Goal: Transaction & Acquisition: Book appointment/travel/reservation

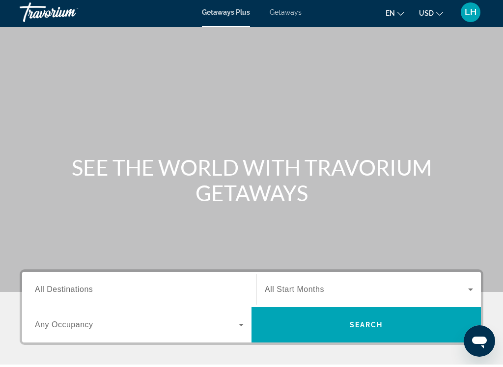
click at [295, 15] on span "Getaways" at bounding box center [286, 15] width 32 height 8
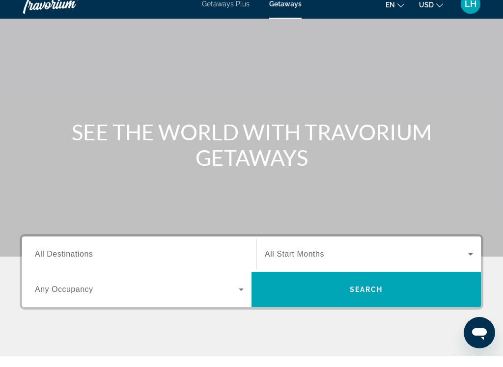
click at [166, 260] on input "Destination All Destinations" at bounding box center [139, 266] width 209 height 12
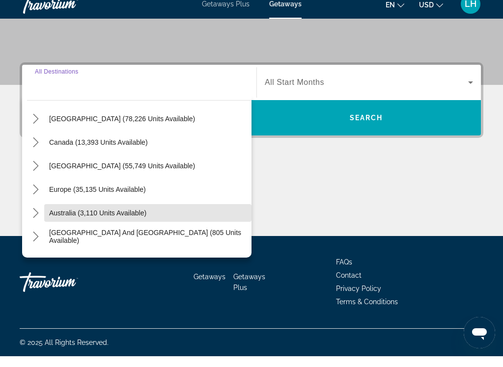
scroll to position [26, 0]
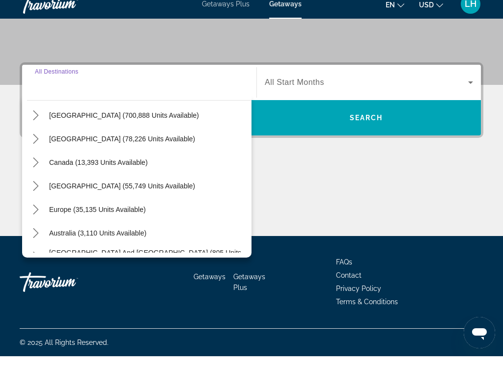
click at [35, 121] on icon "Toggle United States (700,888 units available) submenu" at bounding box center [36, 126] width 10 height 10
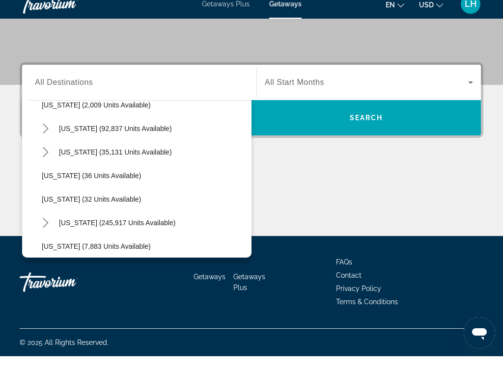
scroll to position [83, 0]
click at [47, 229] on icon "Toggle Florida (245,917 units available) submenu" at bounding box center [46, 234] width 10 height 10
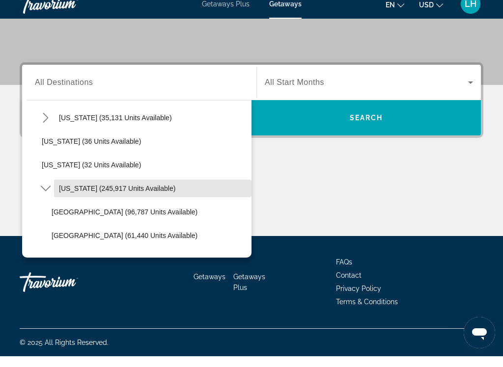
scroll to position [118, 0]
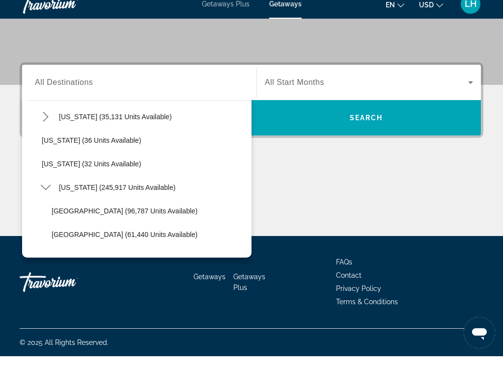
click at [172, 218] on span "[GEOGRAPHIC_DATA] (96,787 units available)" at bounding box center [125, 222] width 146 height 8
type input "**********"
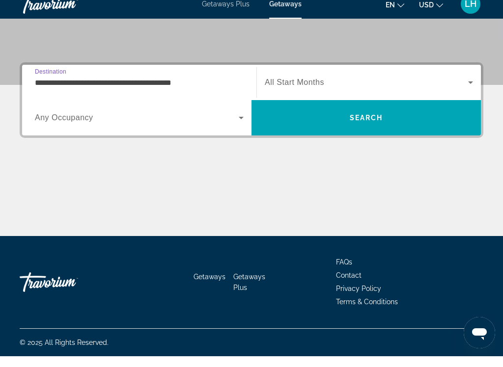
click at [241, 123] on icon "Search widget" at bounding box center [241, 129] width 12 height 12
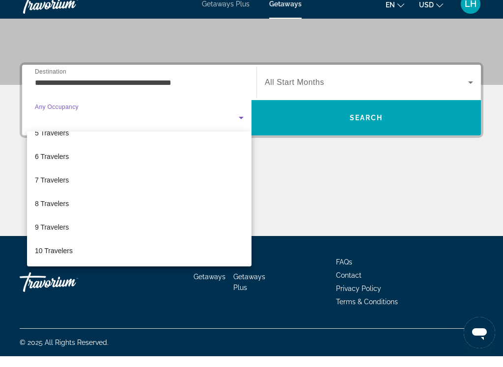
scroll to position [109, 0]
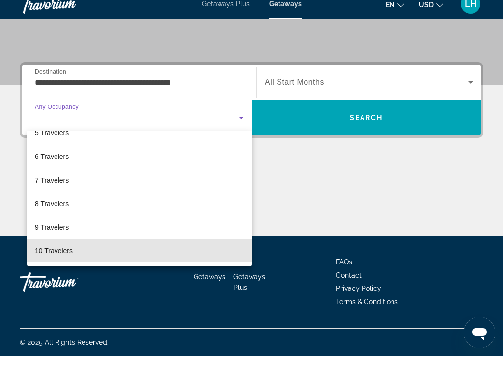
click at [77, 251] on mat-option "10 Travelers" at bounding box center [139, 262] width 224 height 24
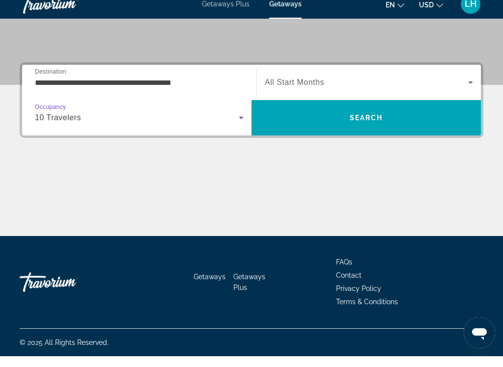
click at [462, 87] on span "Search widget" at bounding box center [366, 93] width 203 height 12
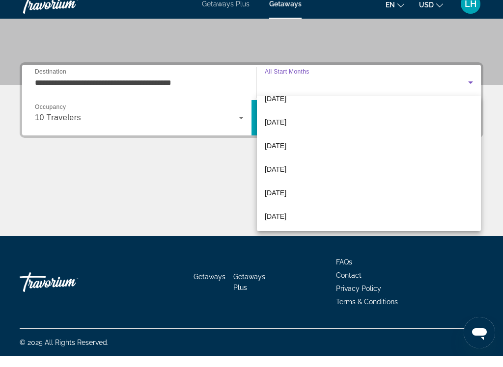
scroll to position [38, 0]
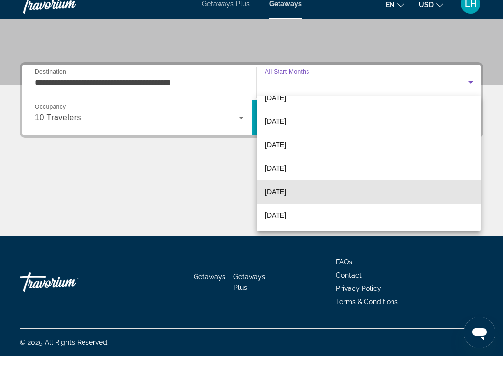
click at [312, 192] on mat-option "[DATE]" at bounding box center [369, 203] width 224 height 24
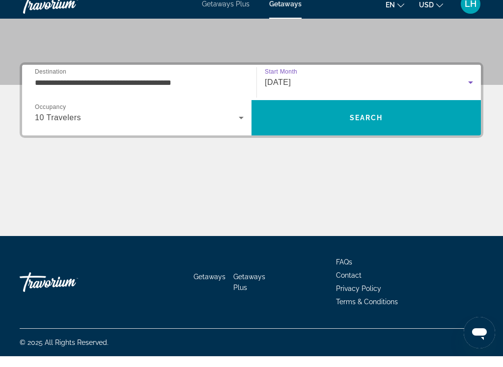
click at [387, 120] on span "Search" at bounding box center [365, 129] width 229 height 24
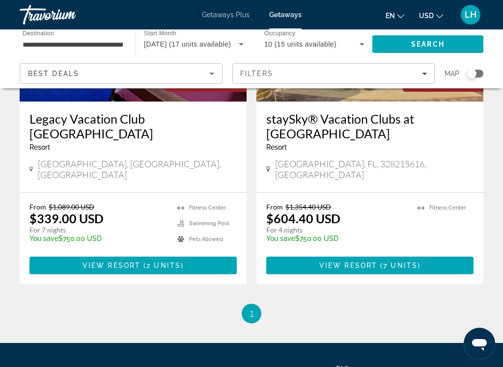
scroll to position [537, 0]
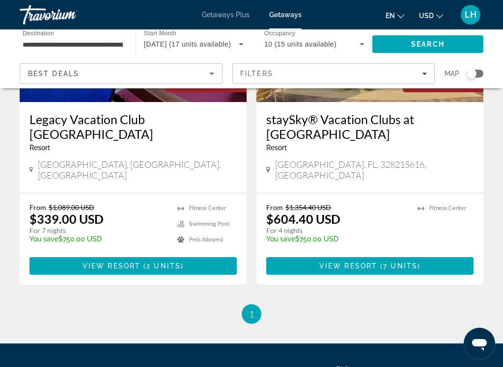
click at [163, 262] on span "2 units" at bounding box center [163, 266] width 34 height 8
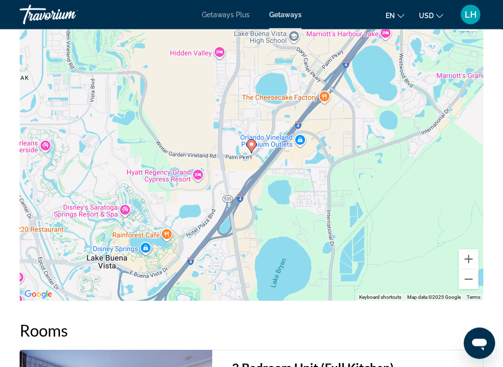
scroll to position [1955, 0]
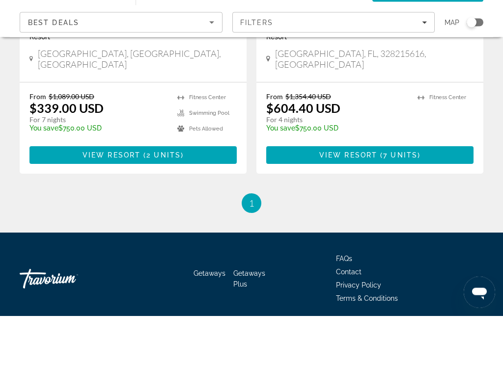
scroll to position [613, 0]
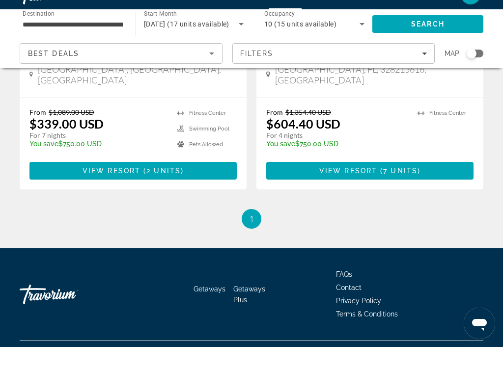
click at [414, 187] on span "7 units" at bounding box center [400, 191] width 34 height 8
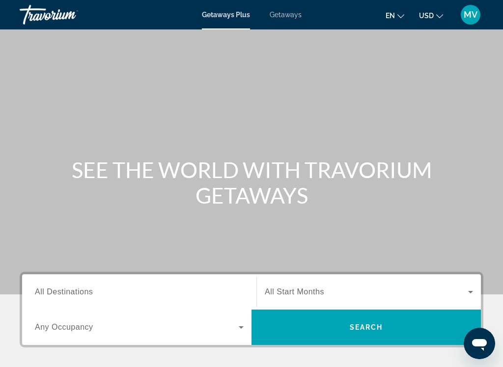
click at [463, 21] on div "MV" at bounding box center [471, 15] width 20 height 20
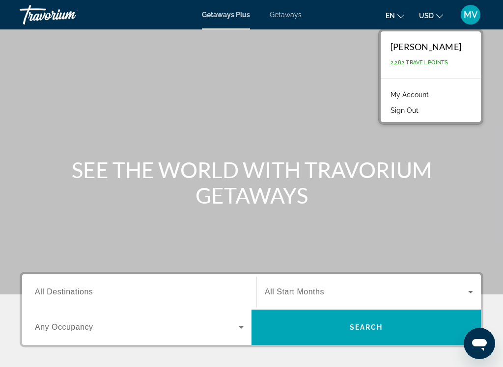
click at [429, 96] on link "My Account" at bounding box center [410, 94] width 48 height 13
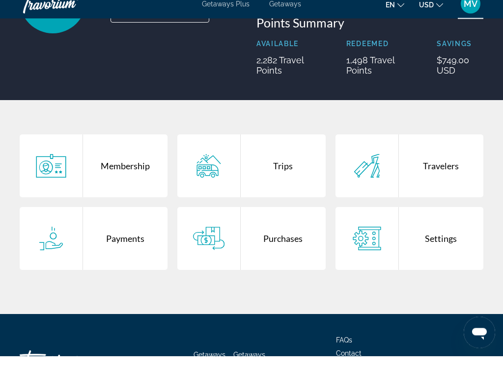
scroll to position [121, 0]
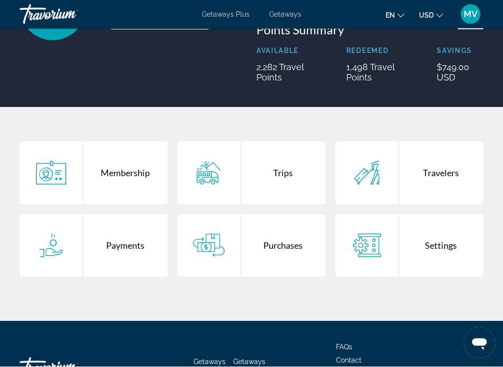
click at [285, 248] on div "Purchases" at bounding box center [283, 246] width 84 height 63
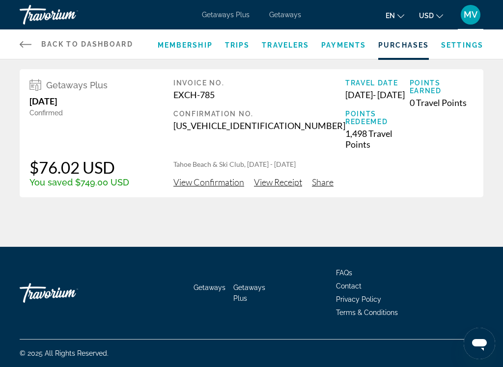
click at [284, 177] on span "View Receipt" at bounding box center [278, 182] width 48 height 11
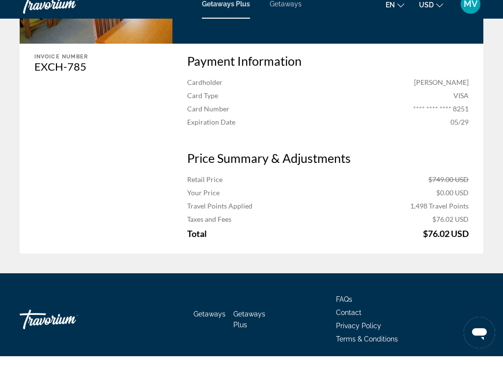
scroll to position [265, 0]
